Goal: Information Seeking & Learning: Understand process/instructions

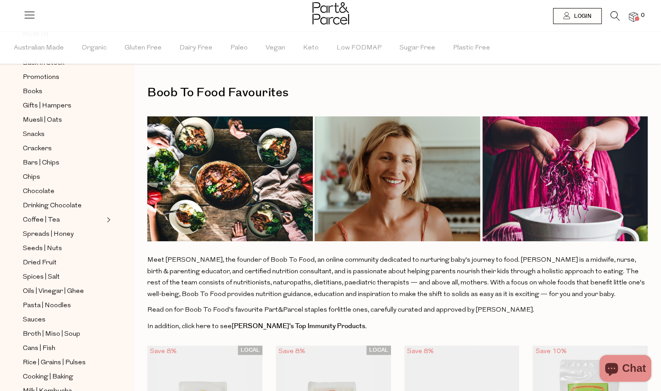
scroll to position [100, 0]
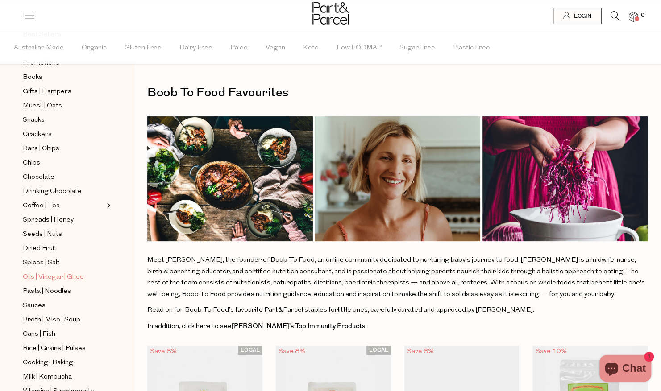
click at [39, 272] on span "Oils | Vinegar | Ghee" at bounding box center [53, 277] width 61 height 11
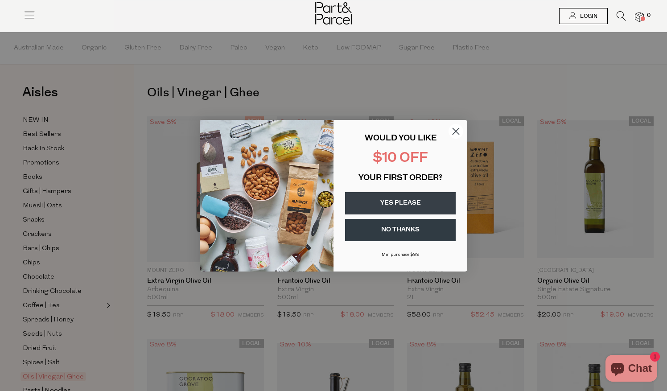
click at [455, 129] on circle "Close dialog" at bounding box center [456, 131] width 15 height 15
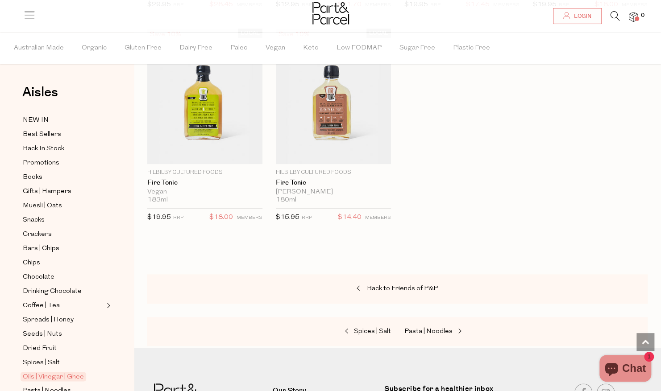
scroll to position [2567, 0]
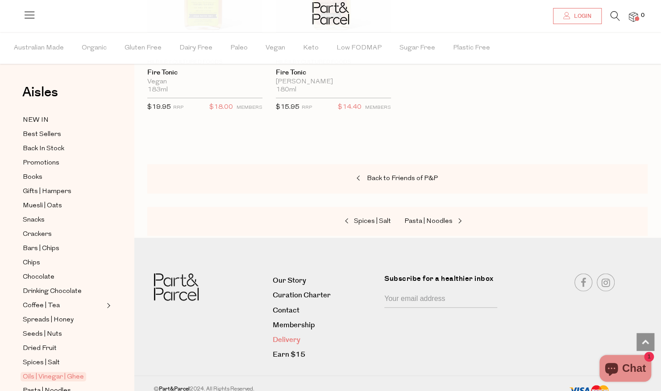
click at [285, 334] on link "Delivery" at bounding box center [325, 340] width 105 height 12
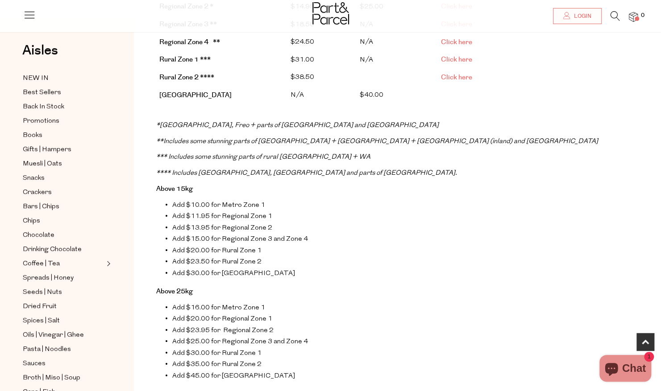
scroll to position [508, 0]
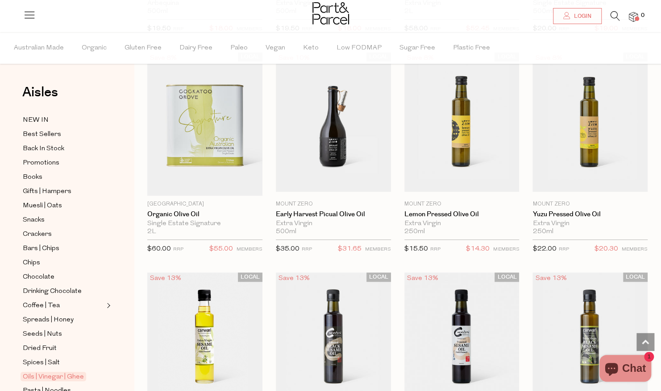
scroll to position [263, 7]
